Goal: Task Accomplishment & Management: Manage account settings

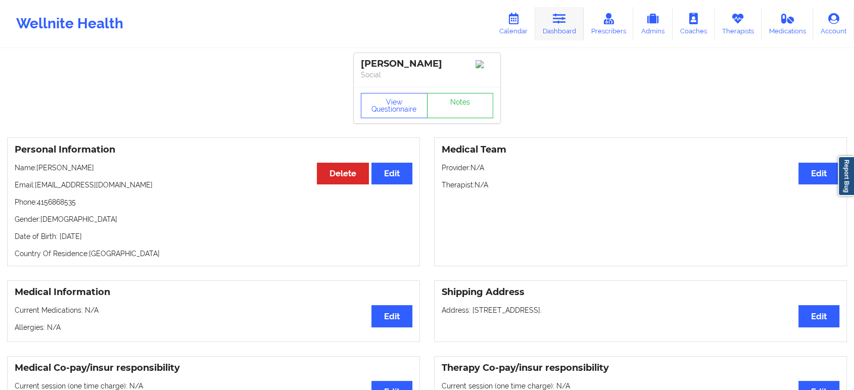
click at [565, 19] on icon at bounding box center [559, 18] width 13 height 11
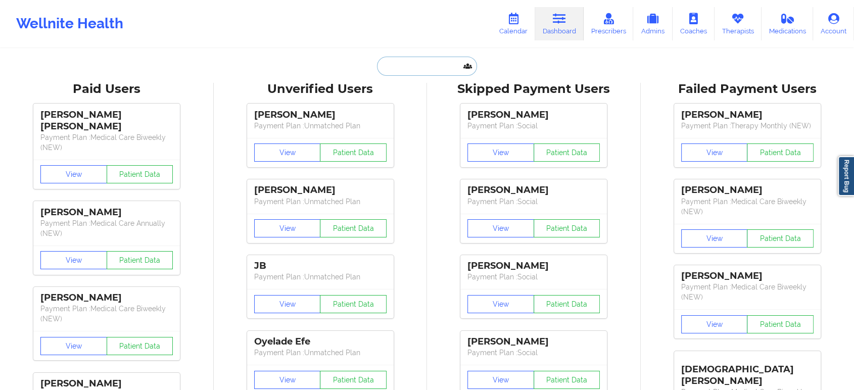
click at [443, 69] on input "text" at bounding box center [427, 66] width 100 height 19
paste input "[PERSON_NAME]"
type input "[PERSON_NAME]"
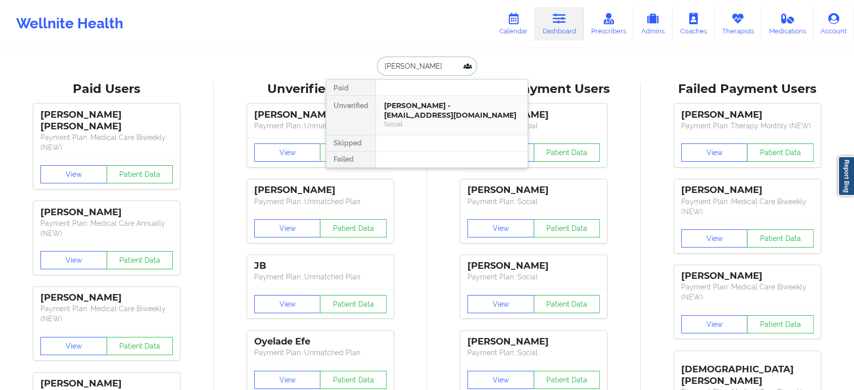
click at [433, 99] on div "[PERSON_NAME] - [EMAIL_ADDRESS][DOMAIN_NAME] Social" at bounding box center [452, 115] width 152 height 39
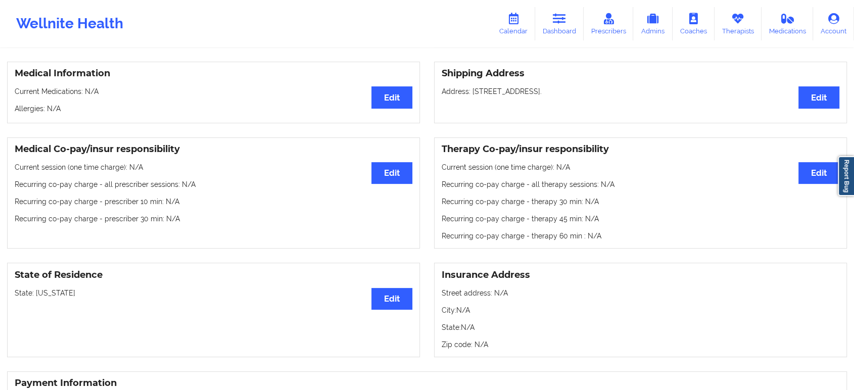
scroll to position [357, 0]
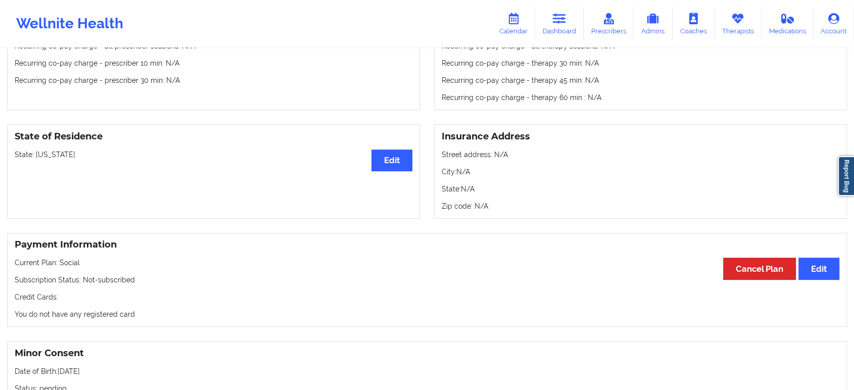
click at [55, 155] on p "State: [US_STATE]" at bounding box center [214, 155] width 398 height 10
copy p "[US_STATE]"
click at [549, 15] on link "Dashboard" at bounding box center [559, 23] width 49 height 33
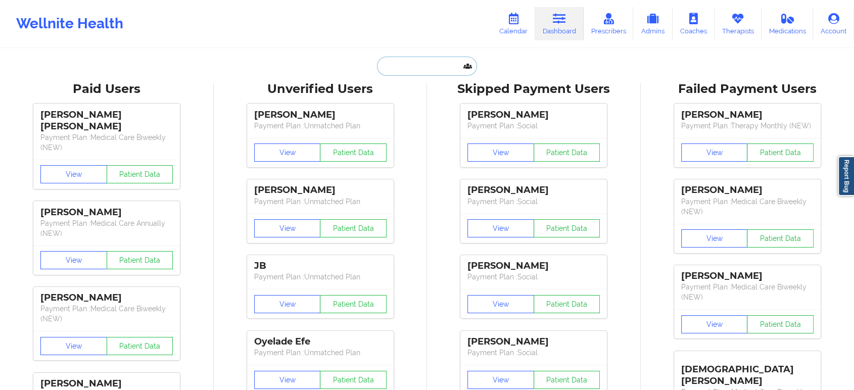
click at [431, 65] on input "text" at bounding box center [427, 66] width 100 height 19
paste input "[PERSON_NAME]"
type input "[PERSON_NAME]"
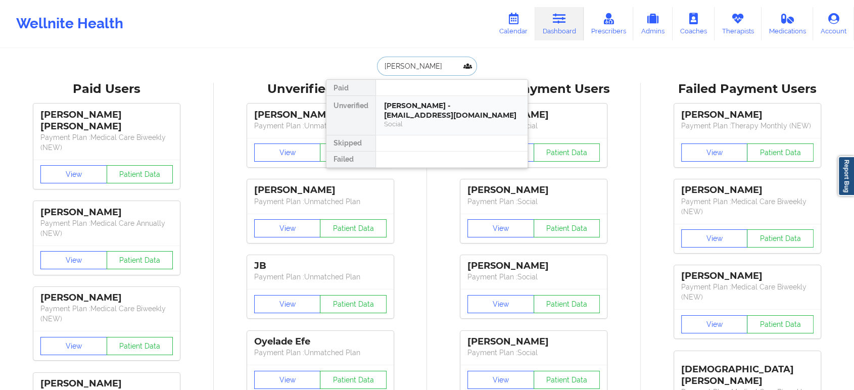
click at [444, 118] on div "[PERSON_NAME] - [EMAIL_ADDRESS][DOMAIN_NAME]" at bounding box center [451, 110] width 135 height 19
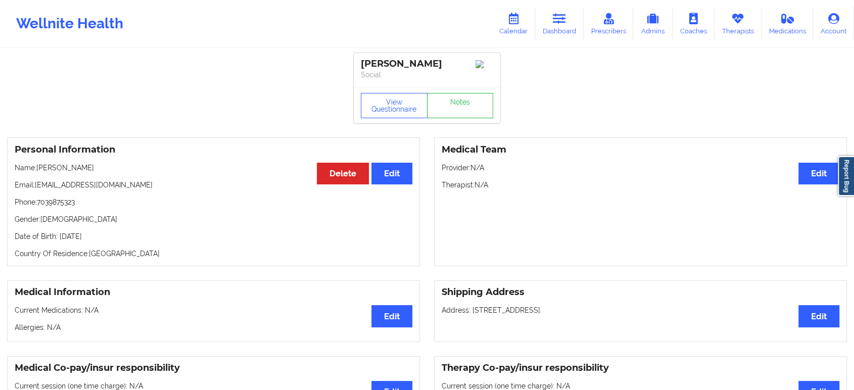
click at [557, 3] on div "Wellnite Health Calendar Dashboard Prescribers Admins Coaches Therapists Medica…" at bounding box center [427, 24] width 854 height 48
click at [557, 13] on icon at bounding box center [559, 18] width 13 height 11
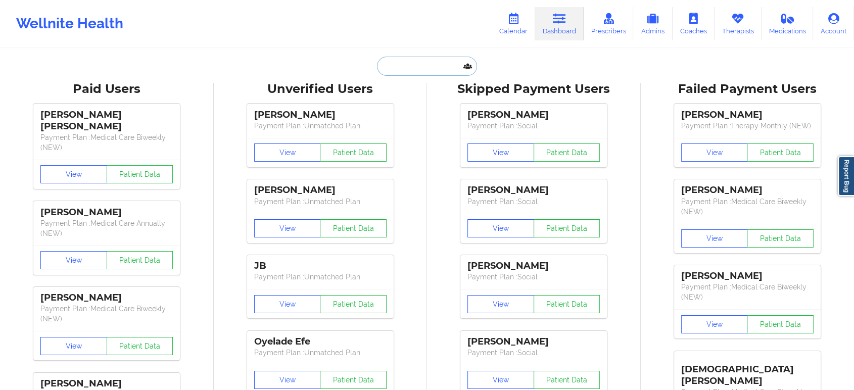
click at [400, 68] on input "text" at bounding box center [427, 66] width 100 height 19
paste input "[EMAIL_ADDRESS][DOMAIN_NAME]"
type input "[EMAIL_ADDRESS][DOMAIN_NAME]"
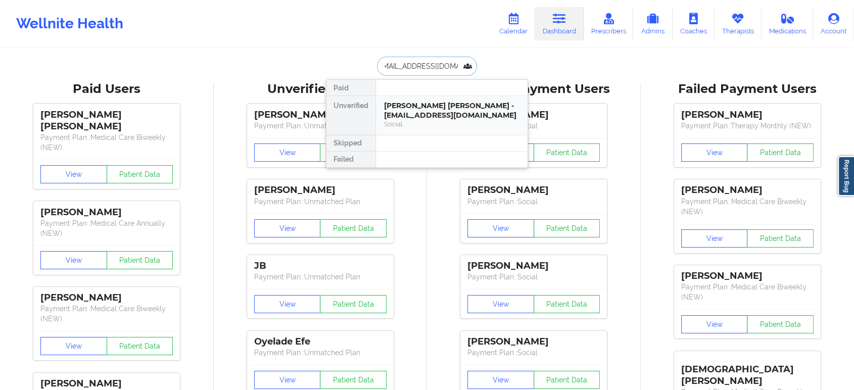
click at [446, 104] on div "[PERSON_NAME] [PERSON_NAME] - [EMAIL_ADDRESS][DOMAIN_NAME]" at bounding box center [451, 110] width 135 height 19
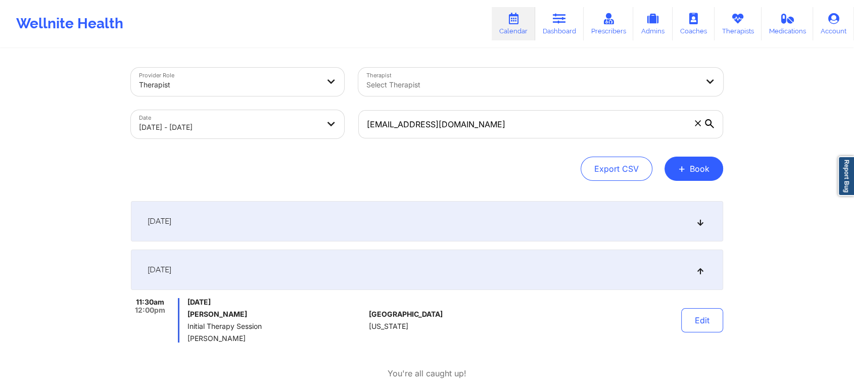
click at [315, 124] on body "Wellnite Health Calendar Dashboard Prescribers Admins Coaches Therapists Medica…" at bounding box center [427, 195] width 854 height 390
select select "2025-9"
select select "2025-10"
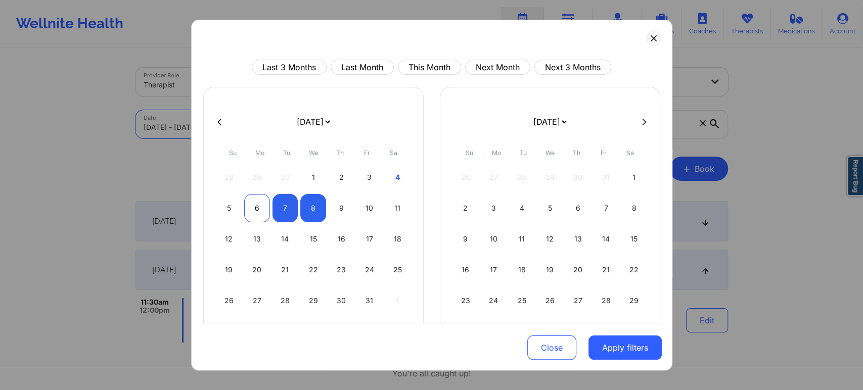
click at [253, 211] on div "6" at bounding box center [257, 208] width 26 height 28
select select "2025-9"
select select "2025-10"
select select "2025-9"
select select "2025-10"
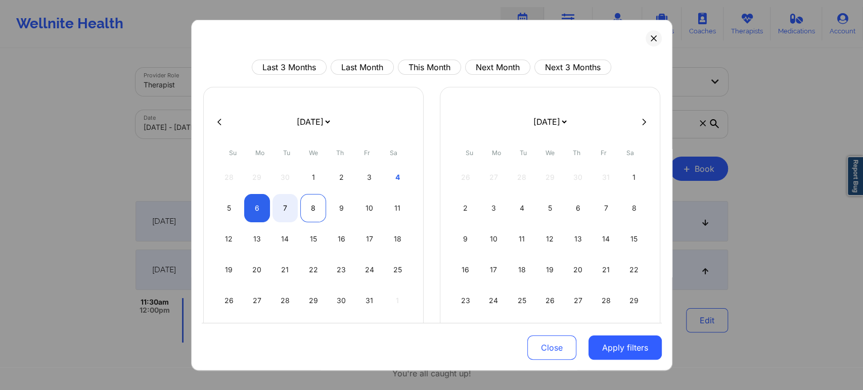
click at [310, 209] on div "8" at bounding box center [313, 208] width 26 height 28
select select "2025-9"
select select "2025-10"
click at [612, 347] on button "Apply filters" at bounding box center [624, 348] width 73 height 24
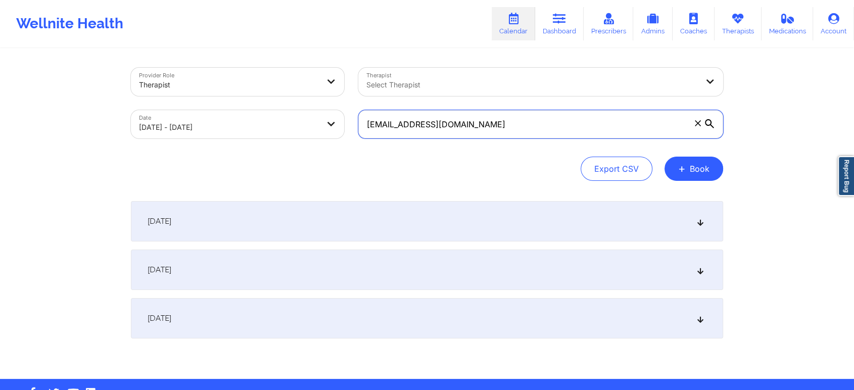
click at [537, 126] on input "amandazubricki@hotmail.com" at bounding box center [540, 124] width 365 height 28
paste input "Megamad89"
type input "[EMAIL_ADDRESS][DOMAIN_NAME]"
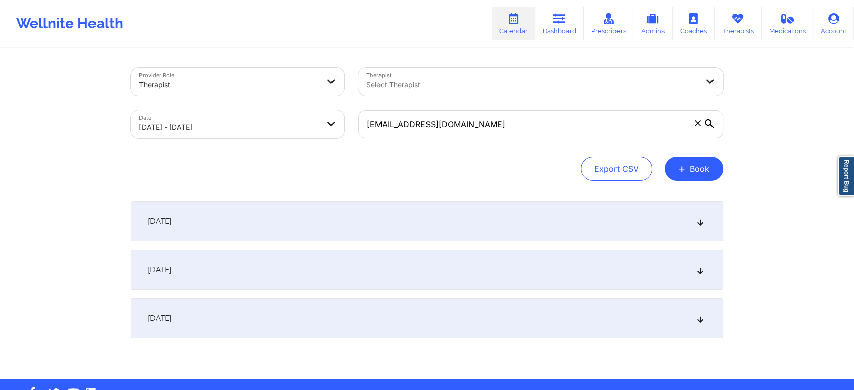
click at [414, 173] on div "Export CSV + Book" at bounding box center [427, 169] width 592 height 24
click at [422, 271] on div "October 7, 2025" at bounding box center [427, 270] width 592 height 40
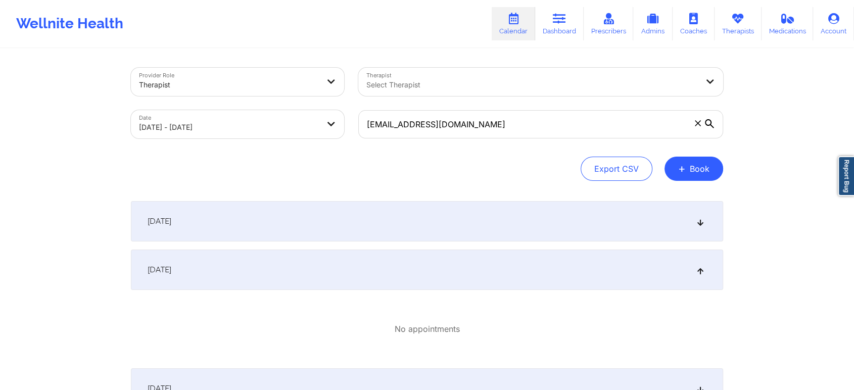
click at [513, 228] on div "October 6, 2025" at bounding box center [427, 221] width 592 height 40
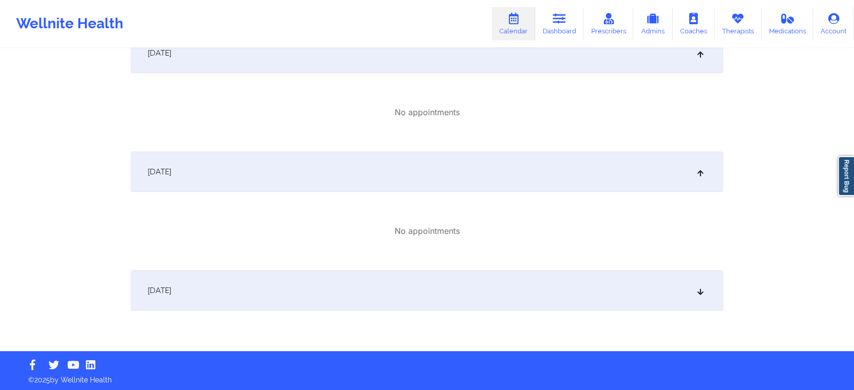
scroll to position [170, 0]
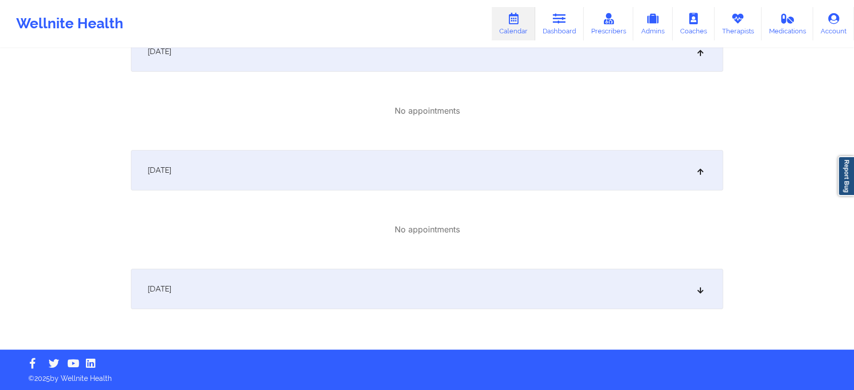
click at [700, 290] on icon at bounding box center [701, 289] width 9 height 7
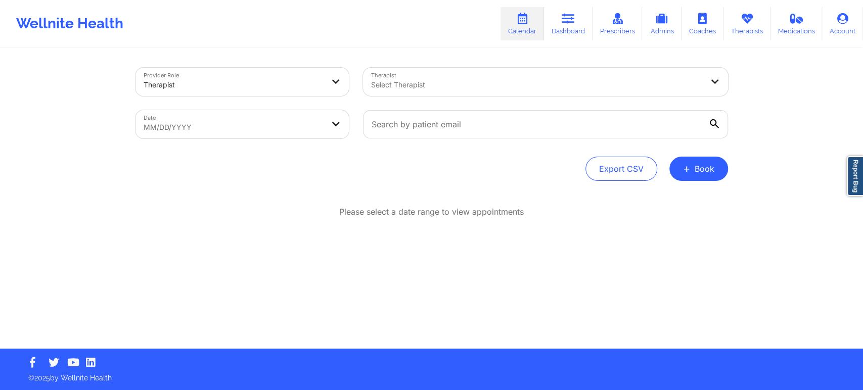
click at [309, 121] on body "Wellnite Health Calendar Dashboard Prescribers Admins Coaches Therapists Medica…" at bounding box center [431, 195] width 863 height 390
select select "2025-8"
select select "2025-9"
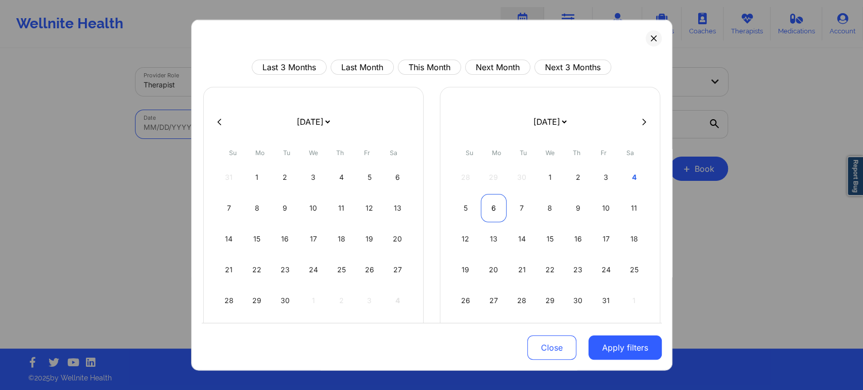
click at [486, 213] on div "6" at bounding box center [494, 208] width 26 height 28
select select "2025-9"
select select "2025-10"
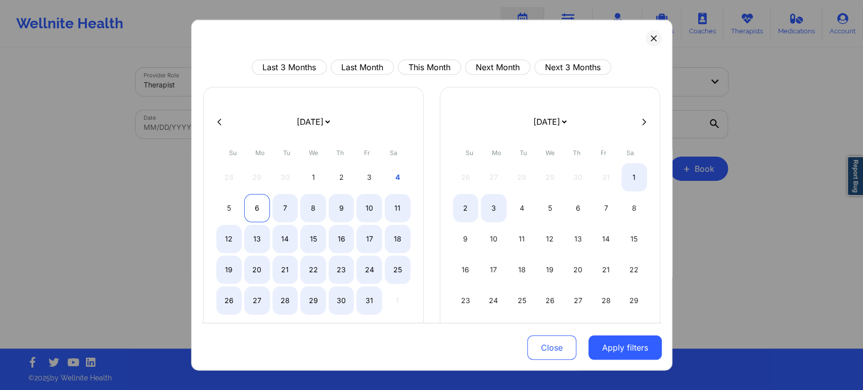
select select "2025-9"
select select "2025-10"
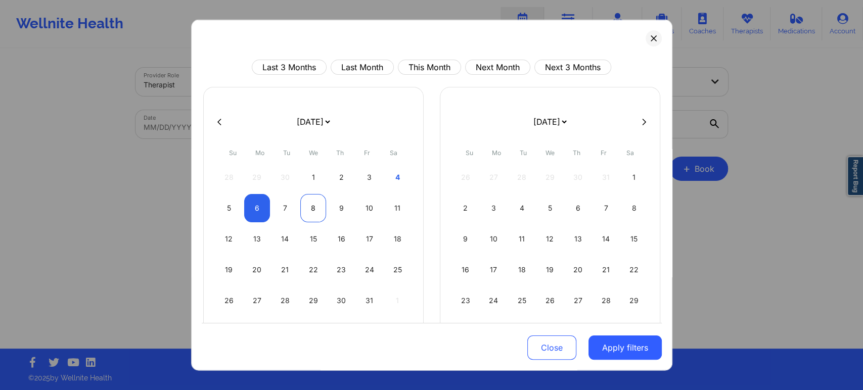
select select "2025-9"
select select "2025-10"
click at [315, 211] on div "8" at bounding box center [313, 208] width 26 height 28
select select "2025-9"
select select "2025-10"
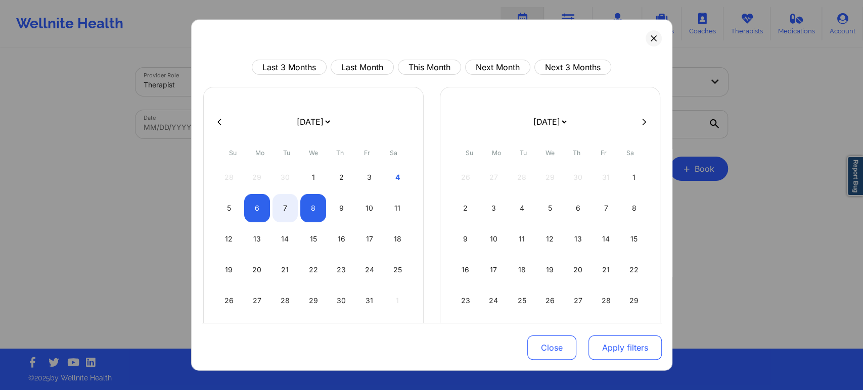
click at [626, 349] on button "Apply filters" at bounding box center [624, 348] width 73 height 24
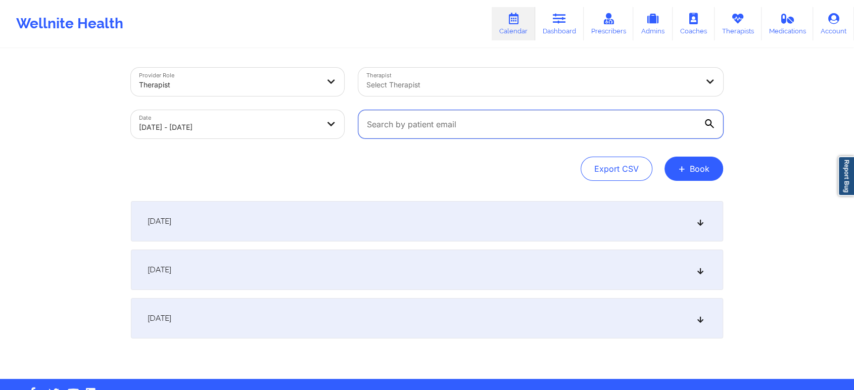
click at [524, 127] on input "text" at bounding box center [540, 124] width 365 height 28
paste input "[EMAIL_ADDRESS][DOMAIN_NAME]"
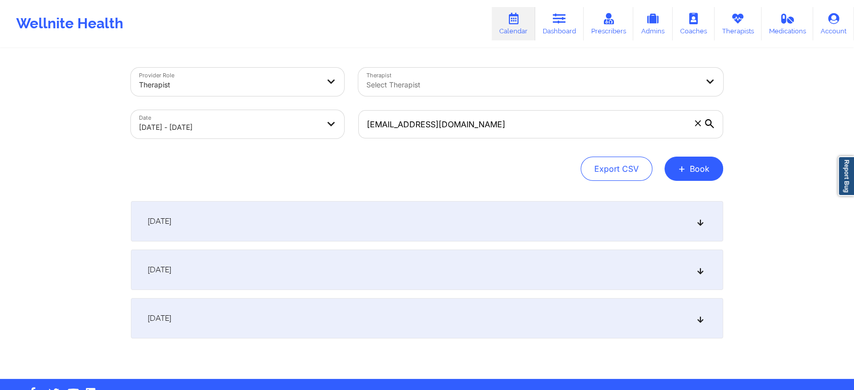
click at [470, 171] on div "Export CSV + Book" at bounding box center [427, 169] width 592 height 24
click at [543, 272] on div "October 7, 2025" at bounding box center [427, 270] width 592 height 40
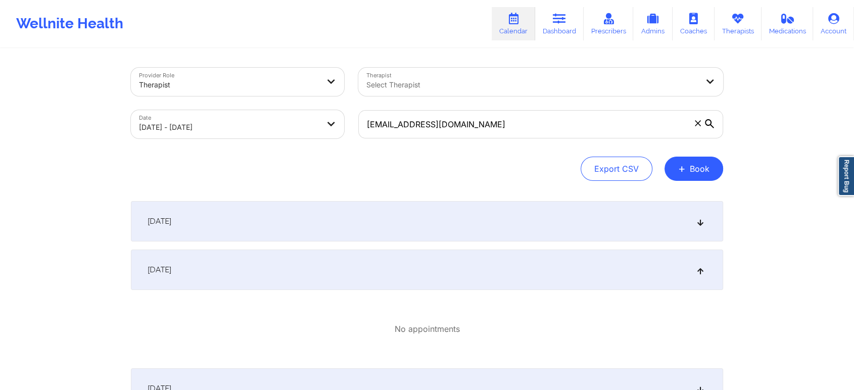
click at [537, 225] on div "October 6, 2025" at bounding box center [427, 221] width 592 height 40
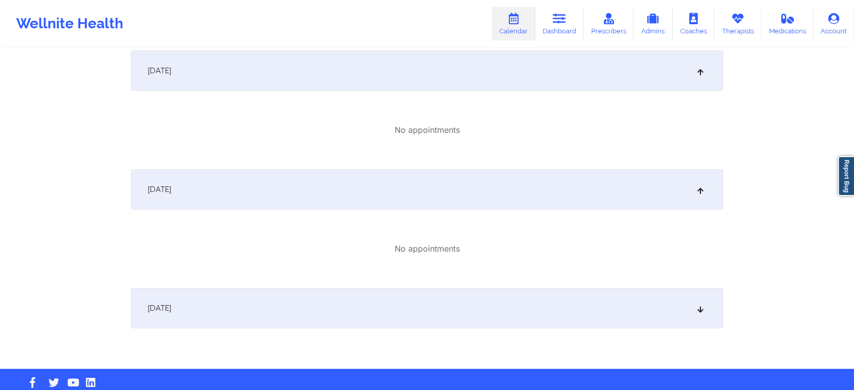
scroll to position [168, 0]
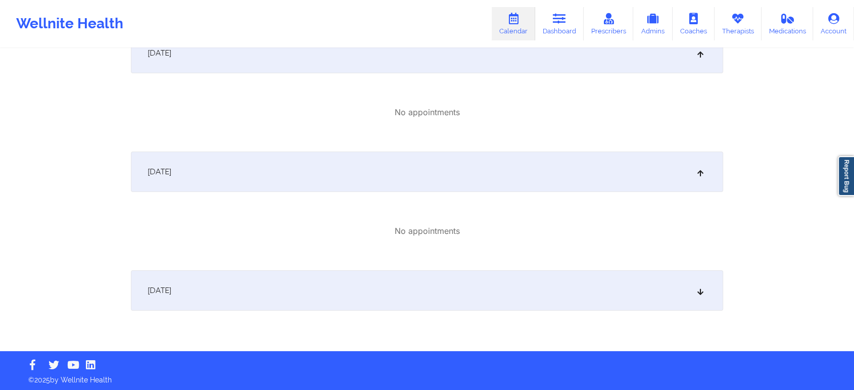
click at [681, 286] on div "October 8, 2025" at bounding box center [427, 290] width 592 height 40
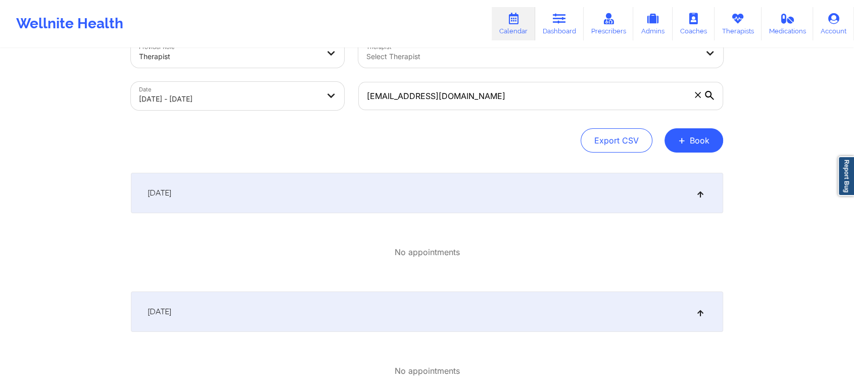
scroll to position [0, 0]
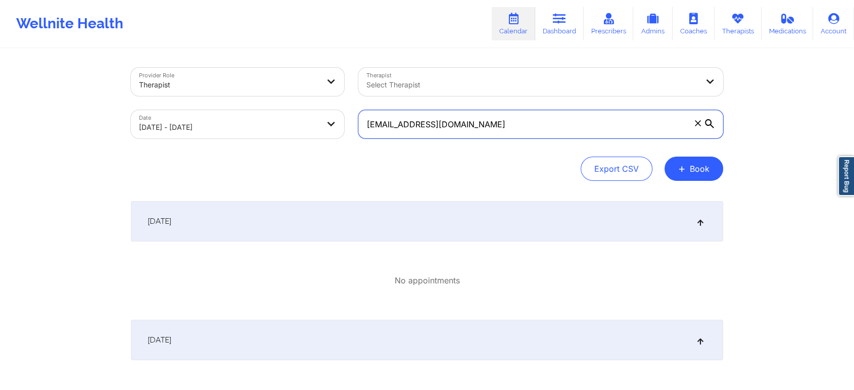
click at [490, 116] on input "[EMAIL_ADDRESS][DOMAIN_NAME]" at bounding box center [540, 124] width 365 height 28
paste input "mbw3456@g"
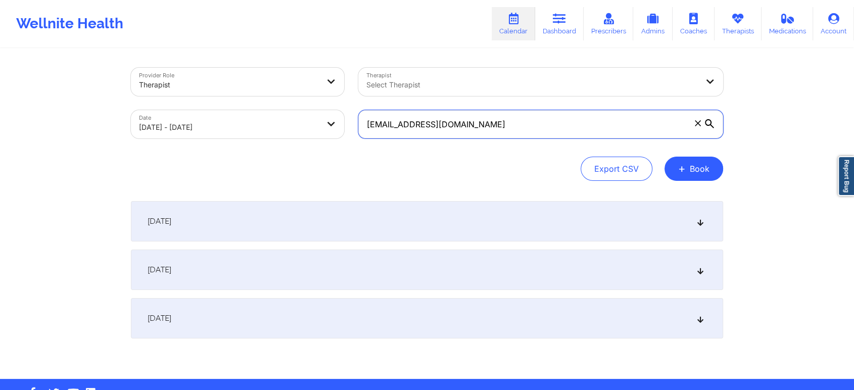
type input "[EMAIL_ADDRESS][DOMAIN_NAME]"
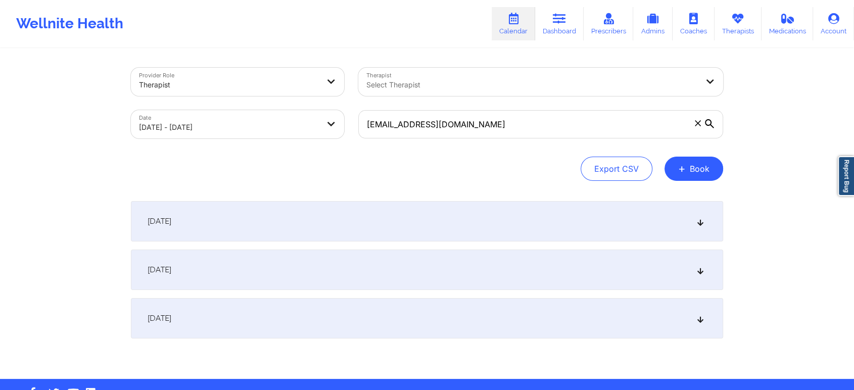
click at [514, 211] on div "October 6, 2025" at bounding box center [427, 221] width 592 height 40
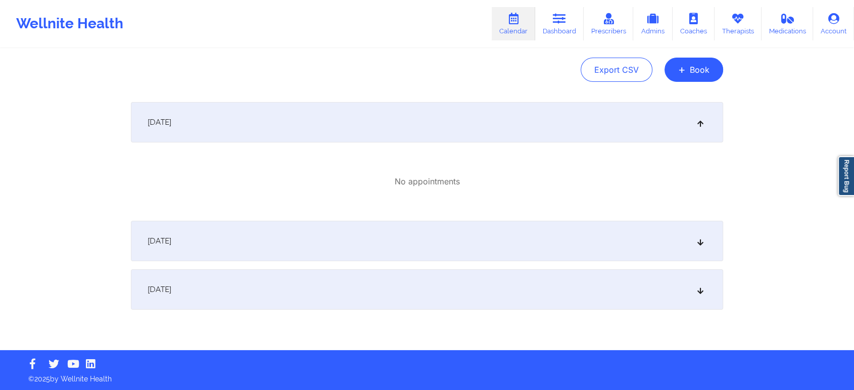
scroll to position [100, 0]
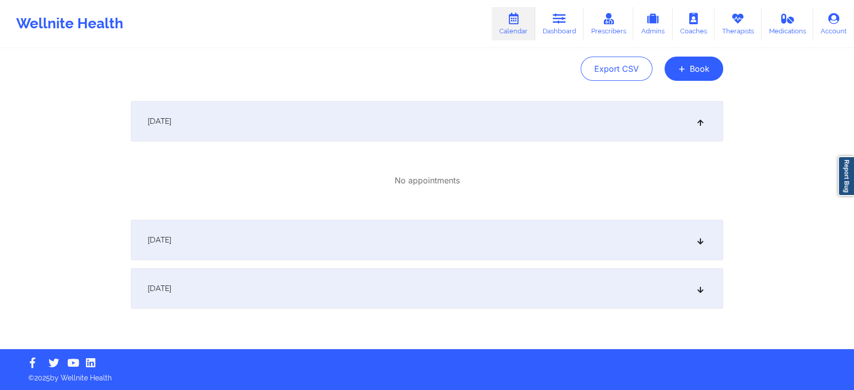
click at [478, 239] on div "October 7, 2025" at bounding box center [427, 240] width 592 height 40
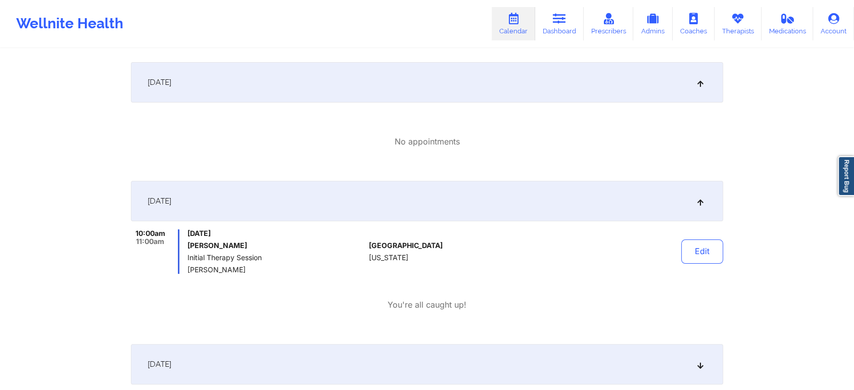
scroll to position [156, 0]
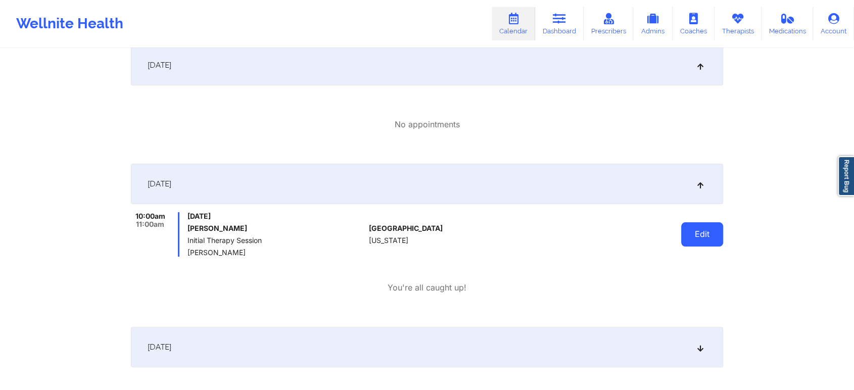
click at [704, 237] on button "Edit" at bounding box center [702, 234] width 42 height 24
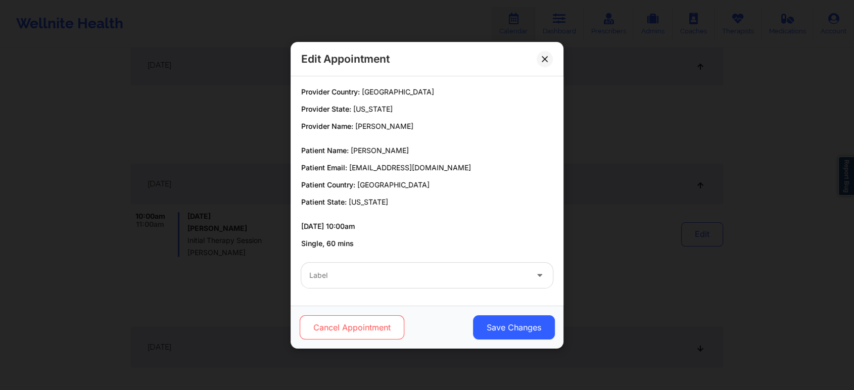
click at [366, 322] on button "Cancel Appointment" at bounding box center [352, 327] width 105 height 24
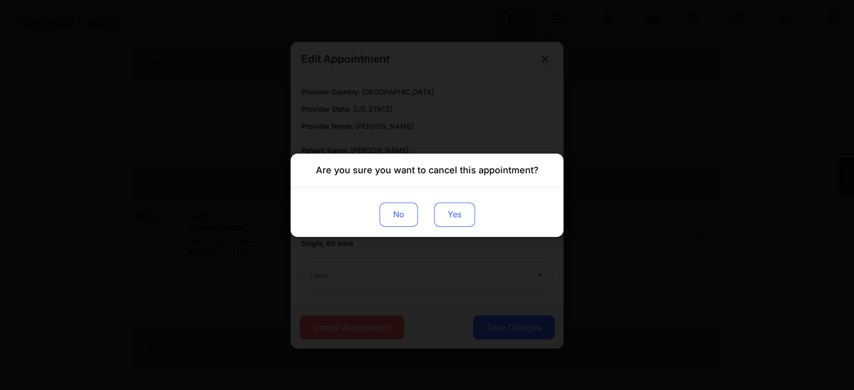
click at [459, 212] on button "Yes" at bounding box center [454, 214] width 41 height 24
